Goal: Transaction & Acquisition: Purchase product/service

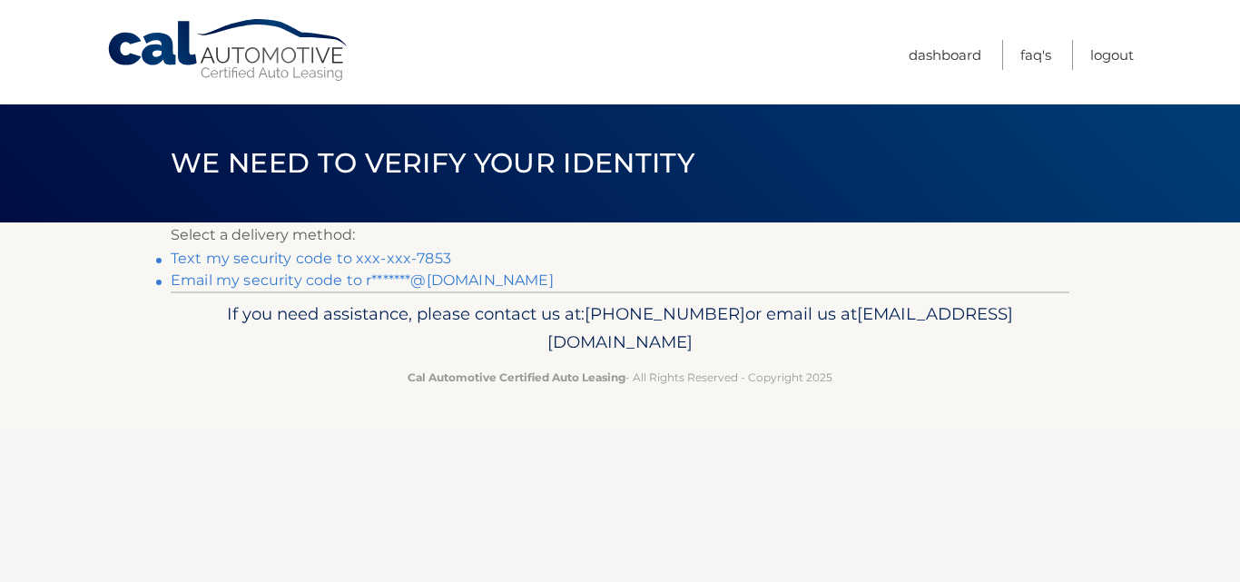
click at [411, 254] on link "Text my security code to xxx-xxx-7853" at bounding box center [311, 258] width 280 height 17
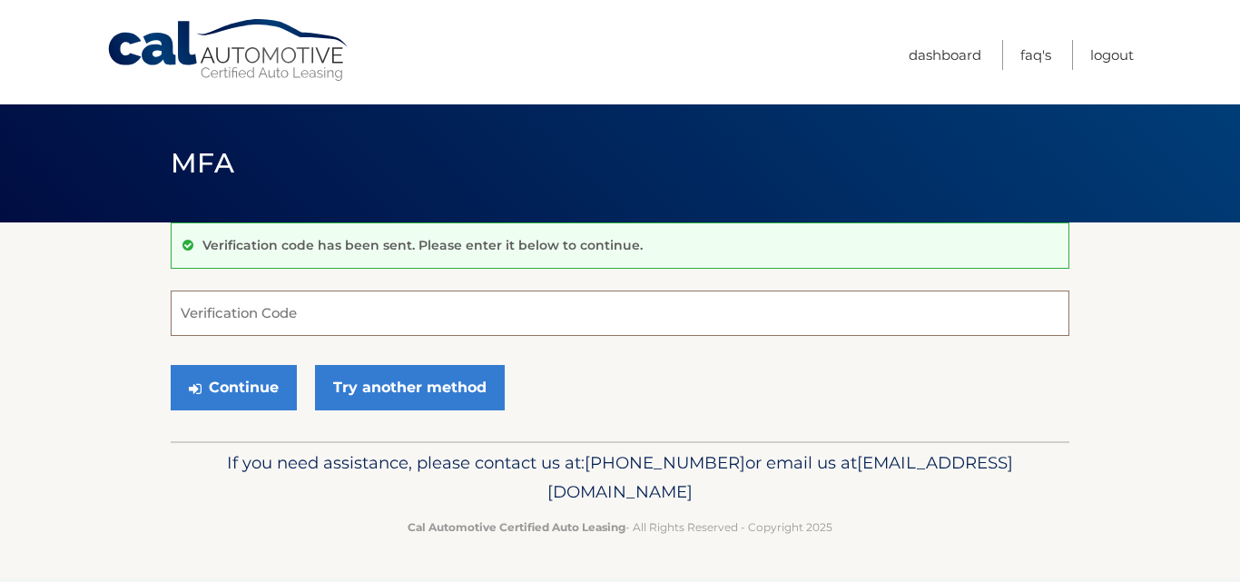
click at [408, 309] on input "Verification Code" at bounding box center [620, 312] width 898 height 45
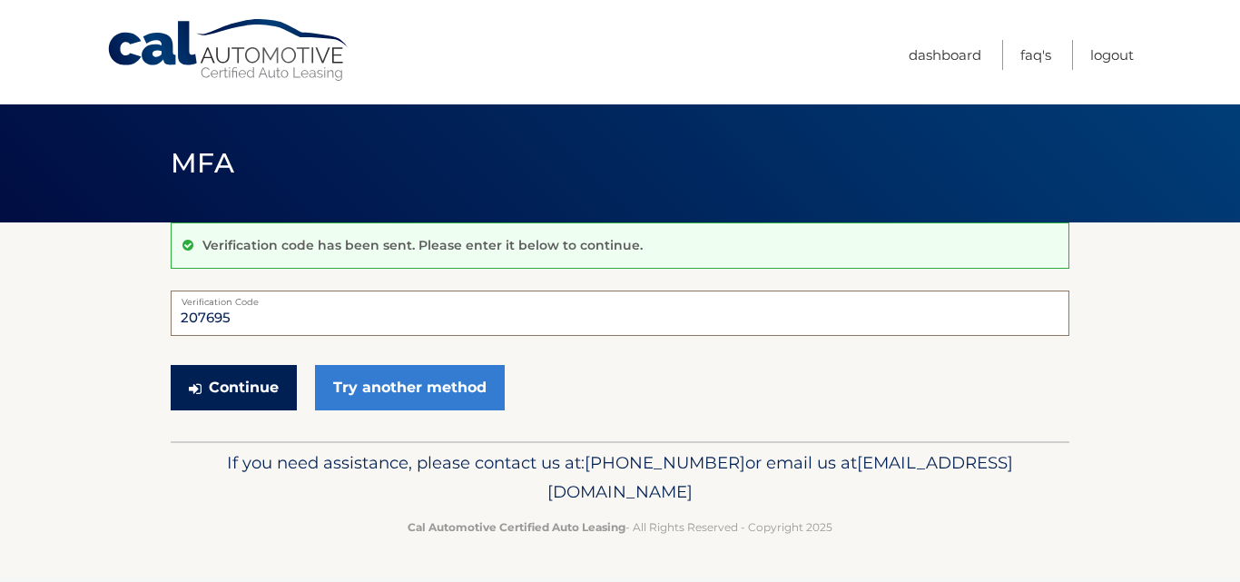
type input "207695"
click at [251, 391] on button "Continue" at bounding box center [234, 387] width 126 height 45
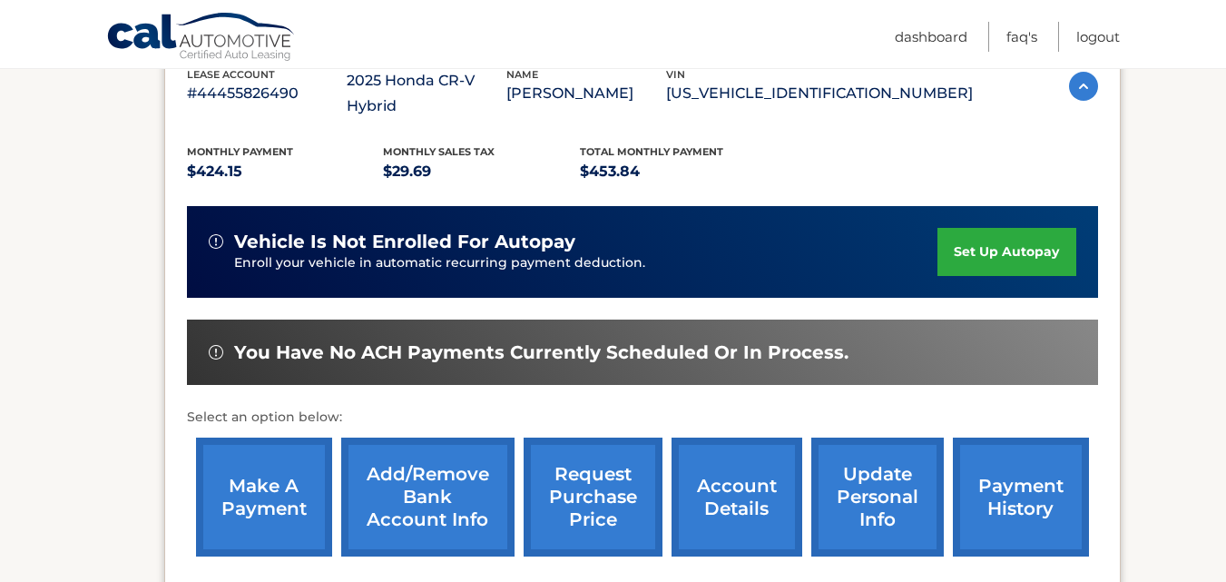
scroll to position [363, 0]
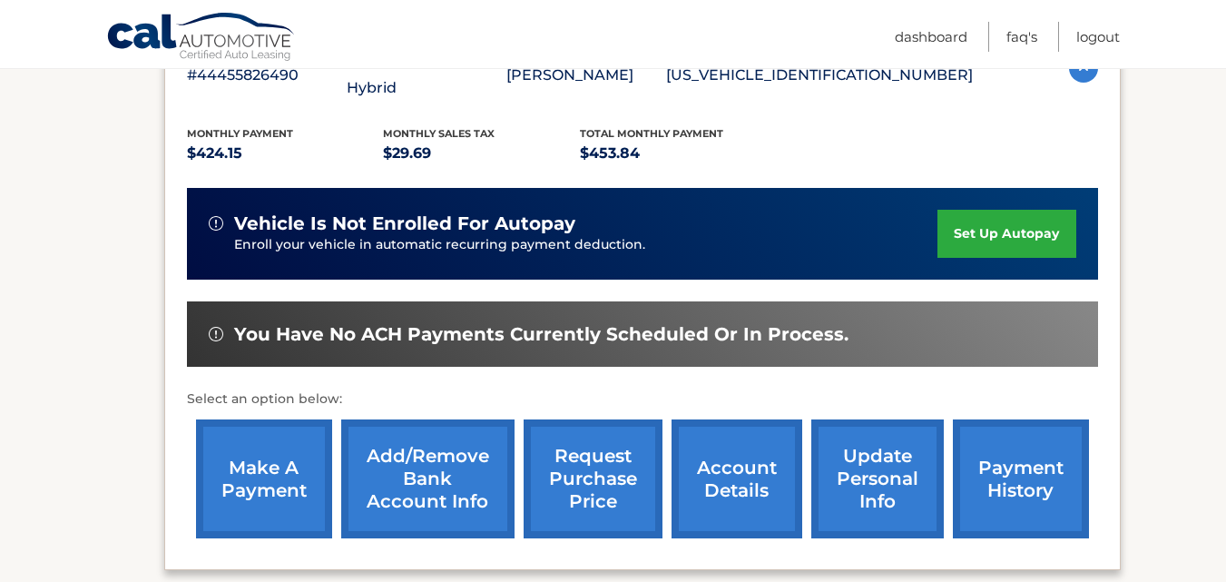
click at [250, 419] on link "make a payment" at bounding box center [264, 478] width 136 height 119
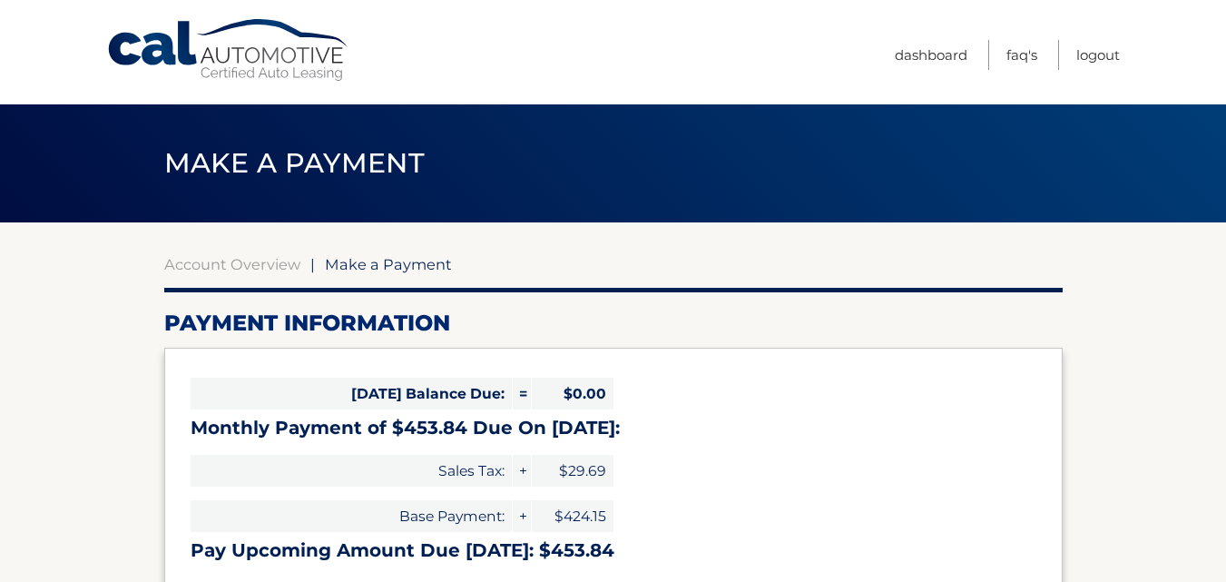
select select "NGU2YmNhYmUtYTIzMi00MTFjLTgzYmItZGY3MjdjMzBhMTc4"
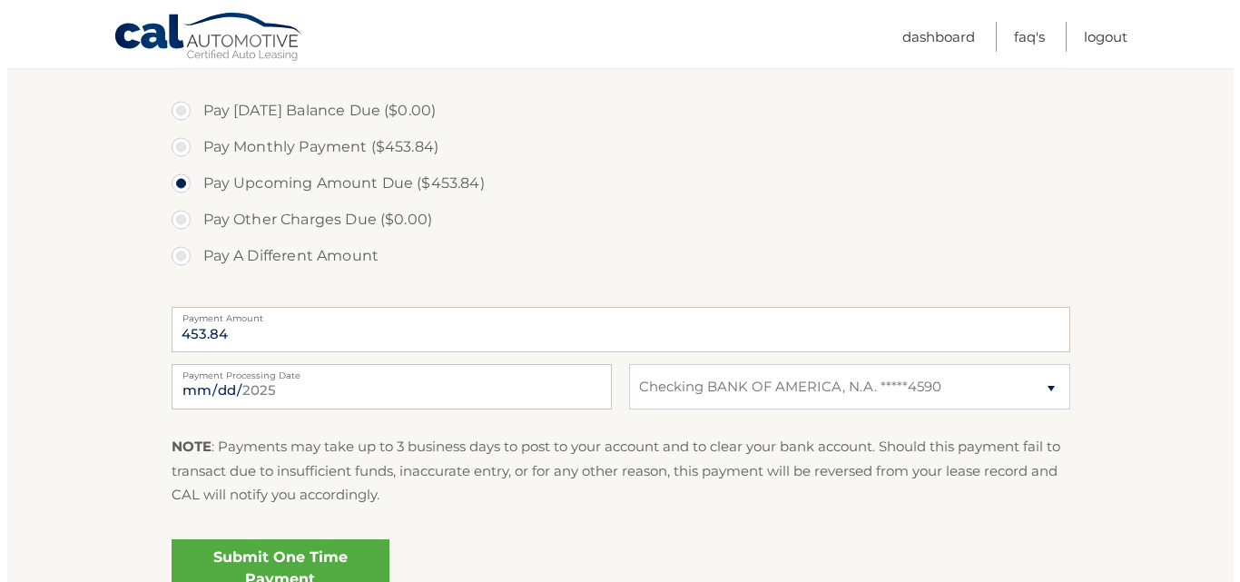
scroll to position [544, 0]
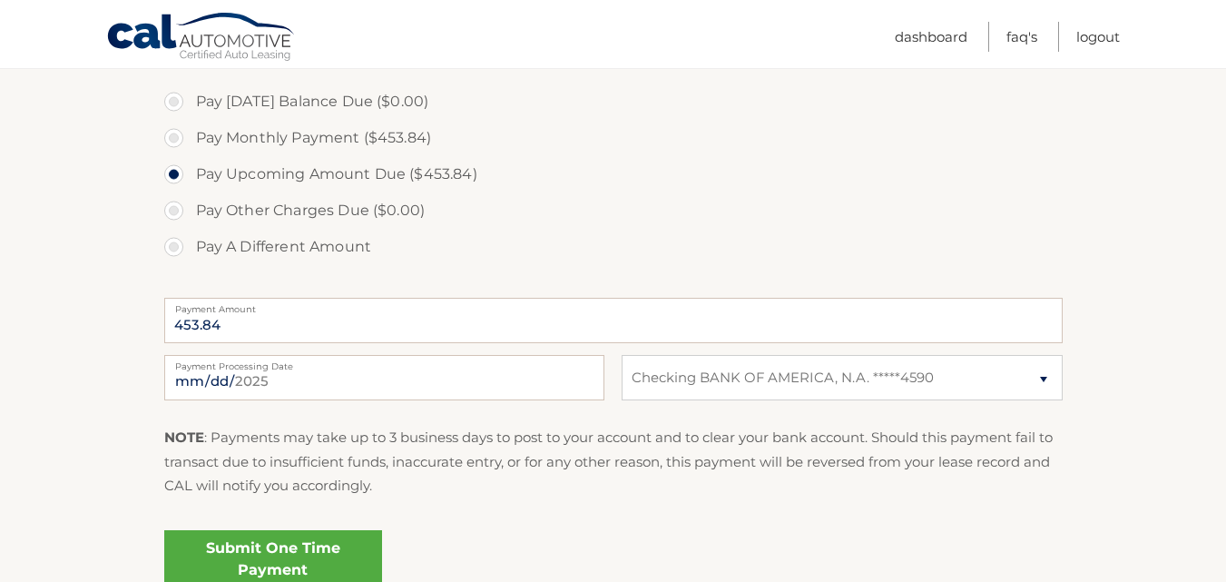
click at [288, 557] on link "Submit One Time Payment" at bounding box center [273, 559] width 218 height 58
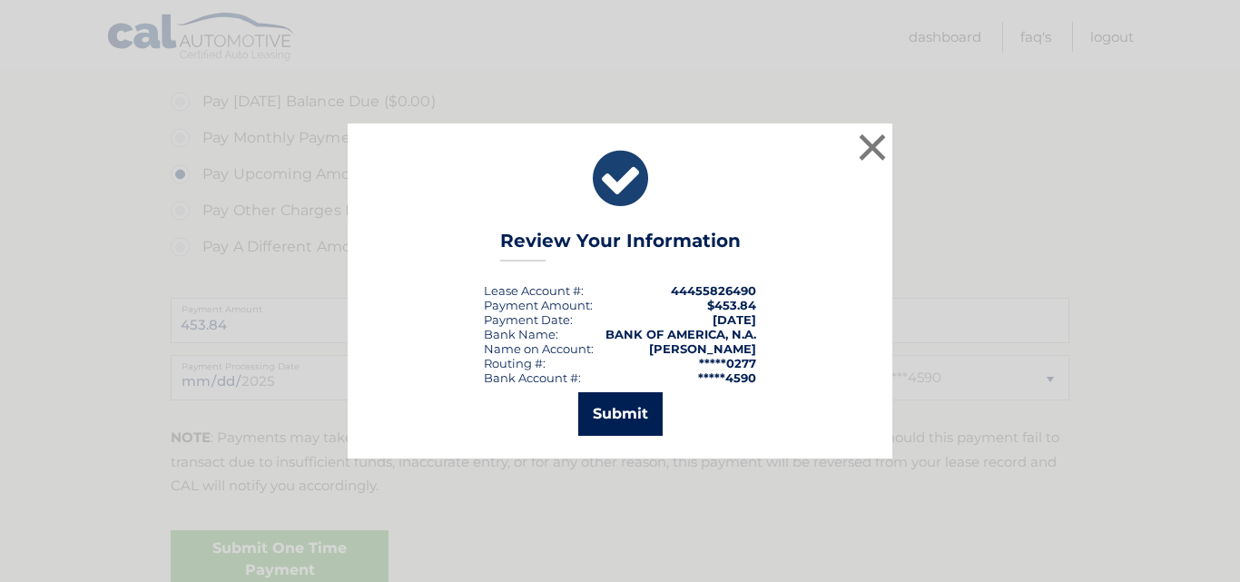
click at [636, 406] on button "Submit" at bounding box center [620, 414] width 84 height 44
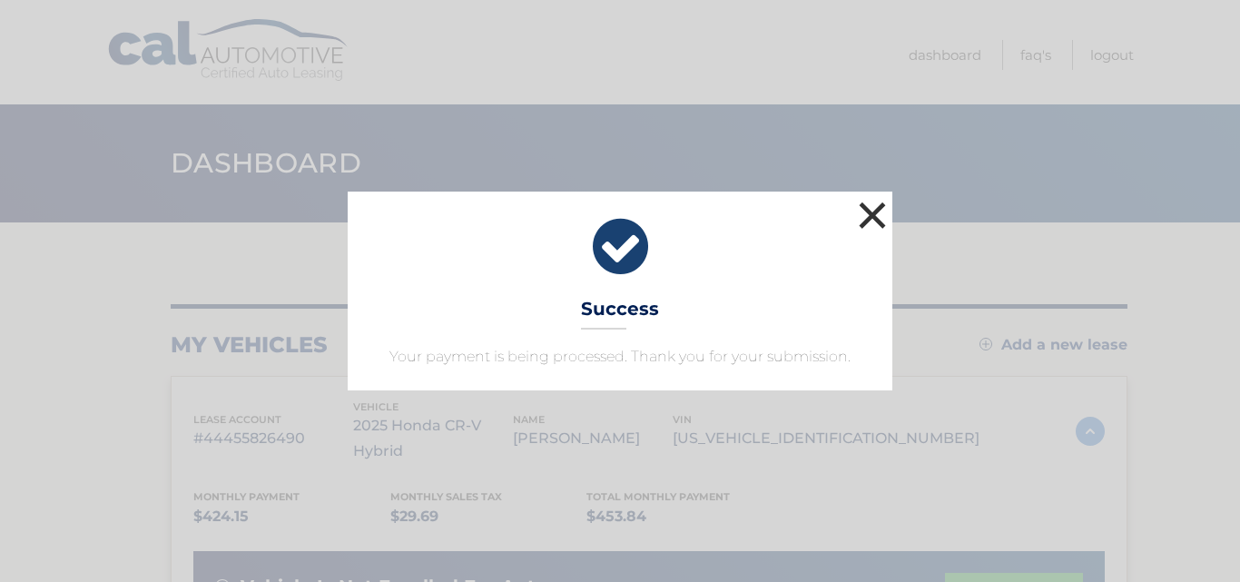
click at [872, 206] on button "×" at bounding box center [872, 215] width 36 height 36
